Goal: Transaction & Acquisition: Purchase product/service

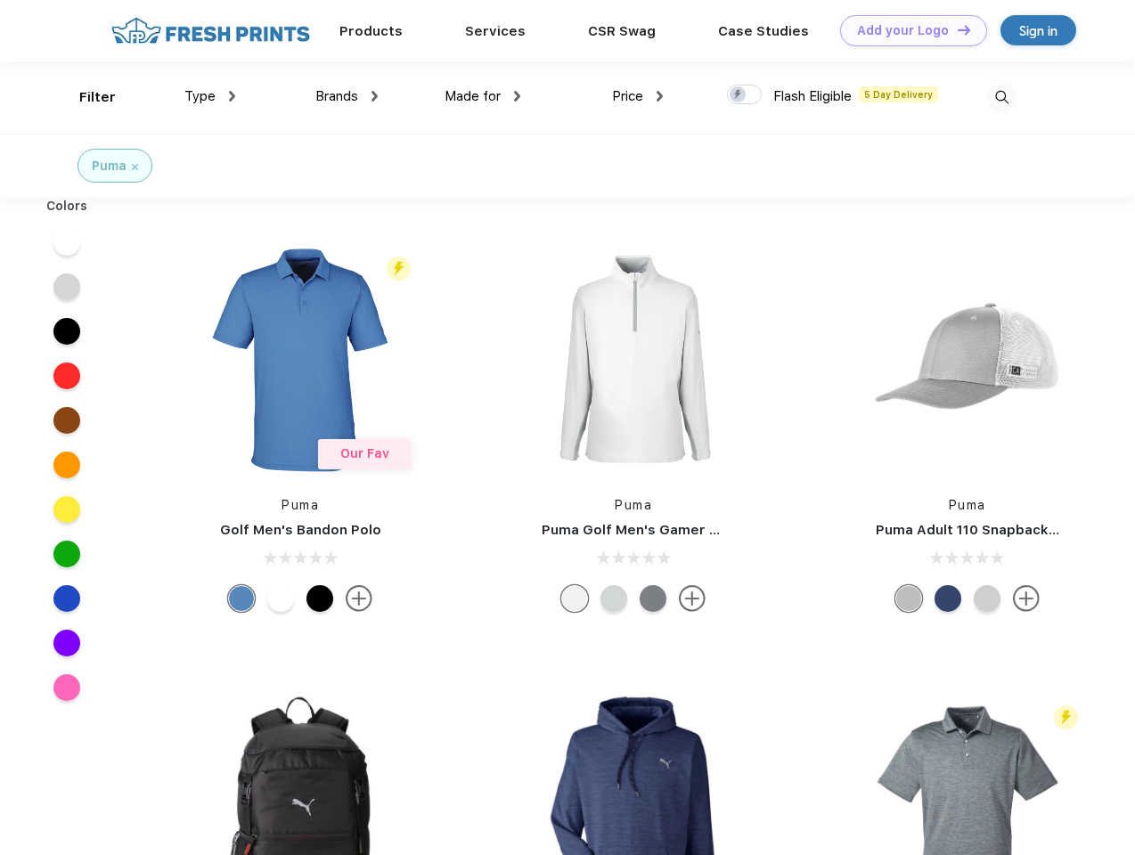
click at [907, 30] on link "Add your Logo Design Tool" at bounding box center [913, 30] width 147 height 31
click at [0, 0] on div "Design Tool" at bounding box center [0, 0] width 0 height 0
click at [956, 29] on link "Add your Logo Design Tool" at bounding box center [913, 30] width 147 height 31
click at [86, 97] on div "Filter" at bounding box center [97, 97] width 37 height 20
click at [210, 96] on span "Type" at bounding box center [199, 96] width 31 height 16
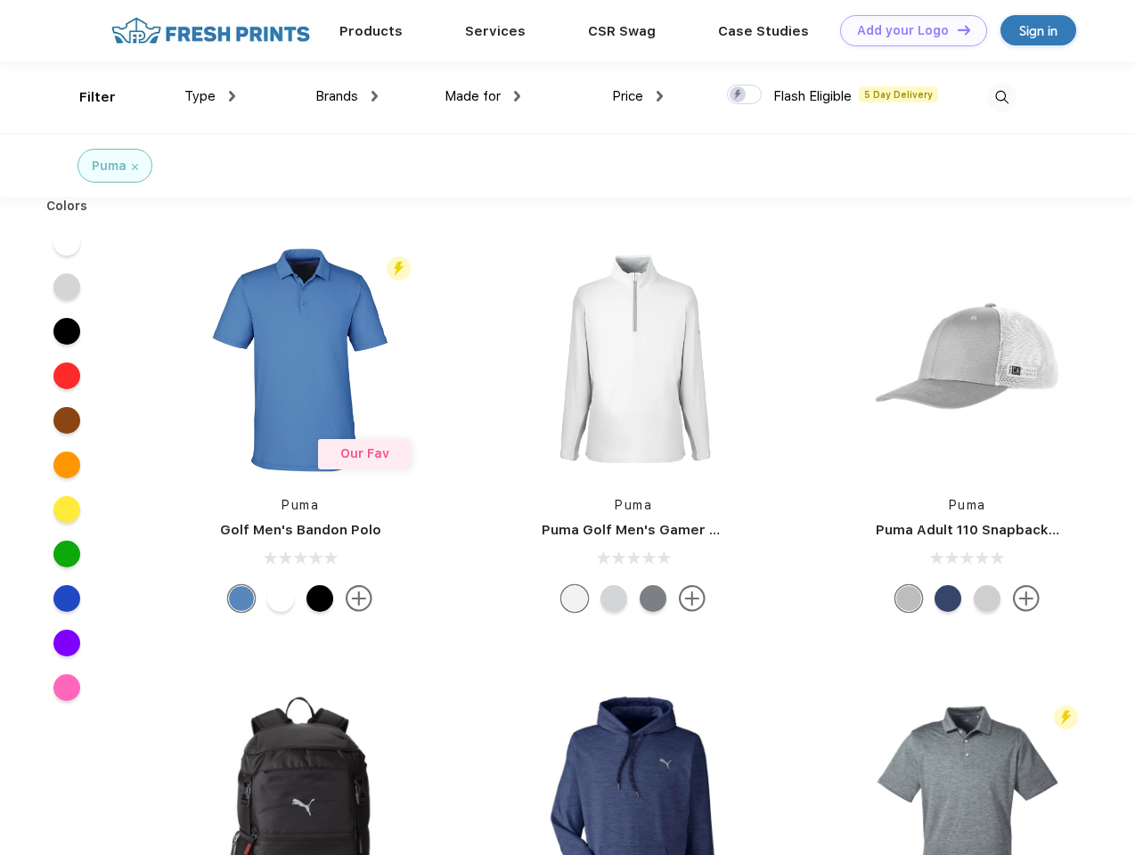
click at [347, 96] on span "Brands" at bounding box center [336, 96] width 43 height 16
click at [483, 96] on span "Made for" at bounding box center [473, 96] width 56 height 16
click at [638, 96] on span "Price" at bounding box center [627, 96] width 31 height 16
click at [745, 95] on div at bounding box center [744, 95] width 35 height 20
click at [739, 95] on input "checkbox" at bounding box center [733, 90] width 12 height 12
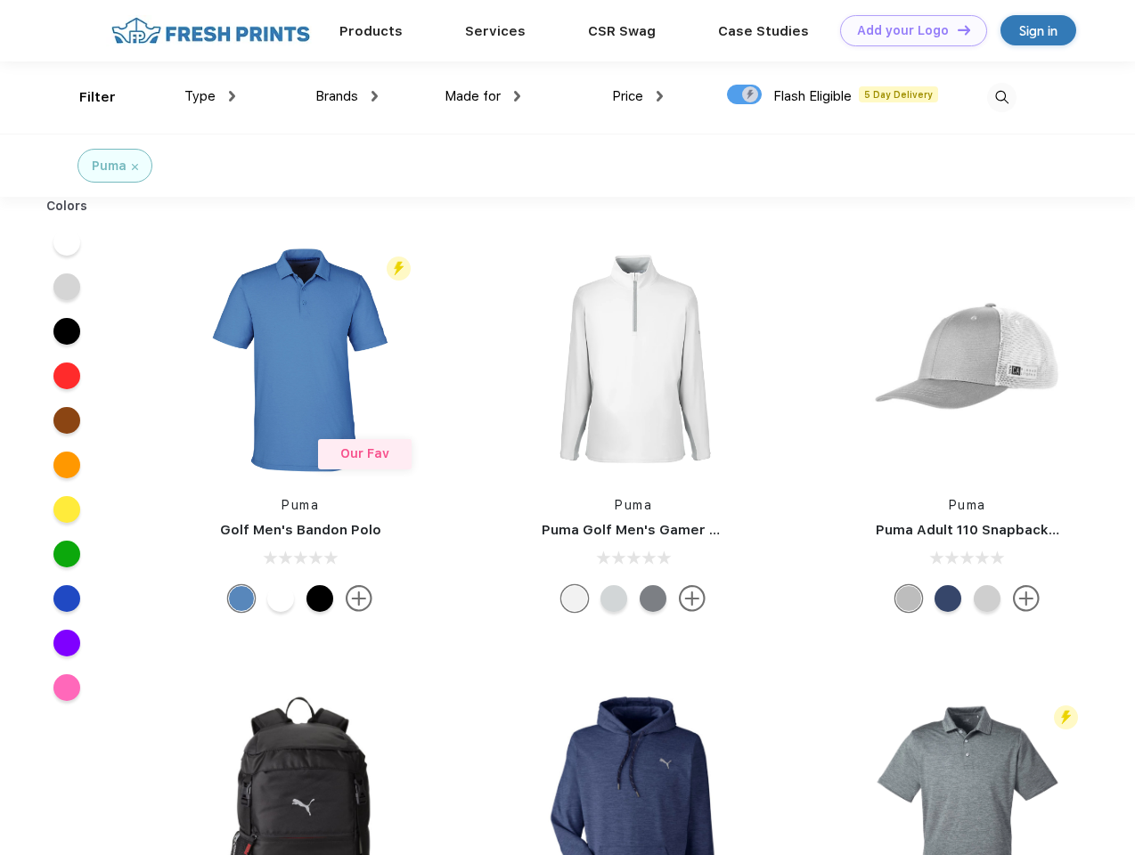
click at [1001, 97] on img at bounding box center [1001, 97] width 29 height 29
